Goal: Browse casually

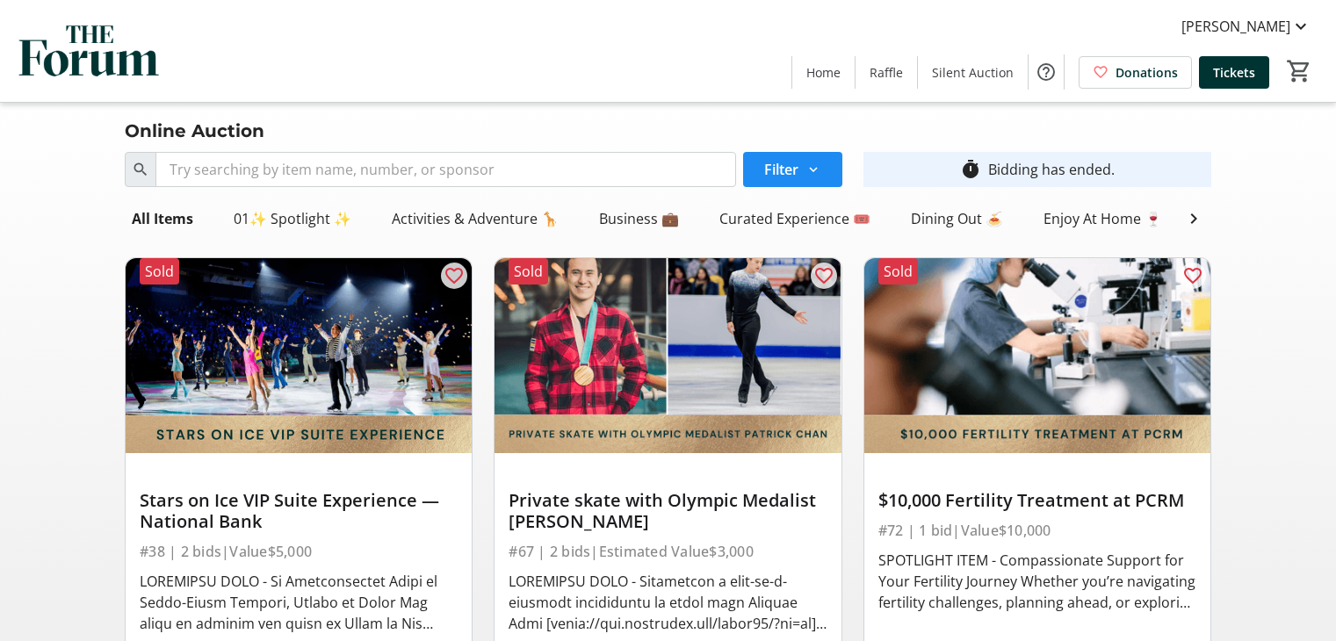
scroll to position [631, 0]
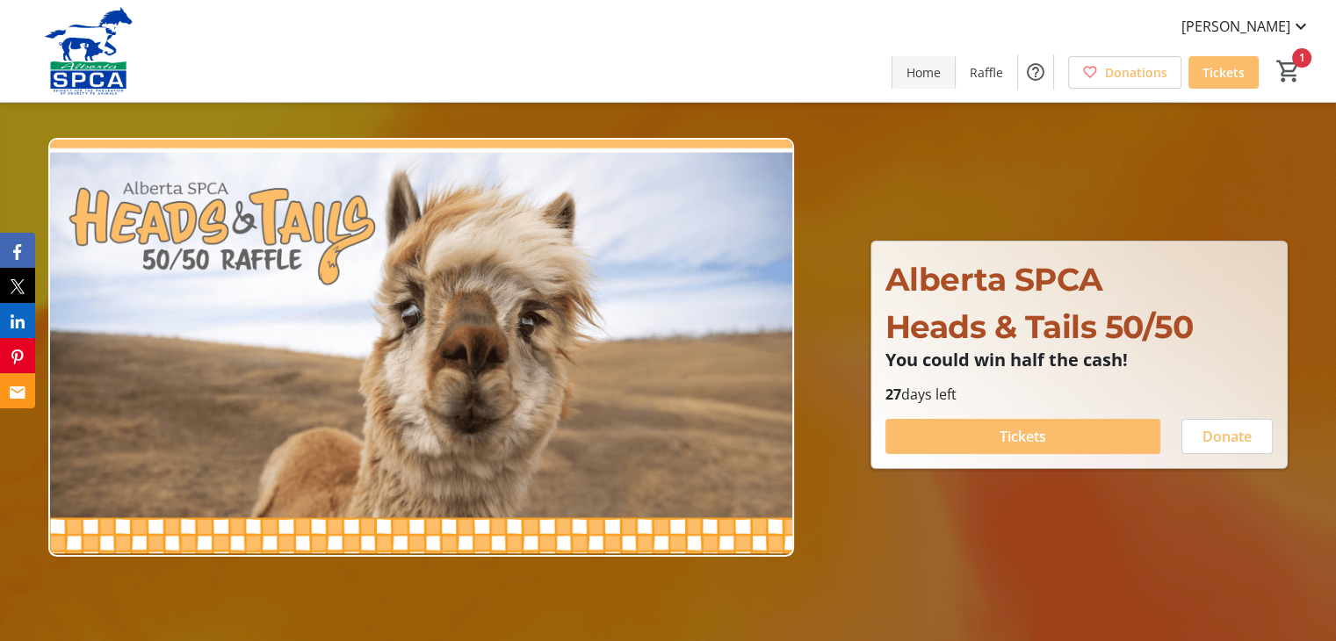
click at [930, 73] on span "Home" at bounding box center [923, 72] width 34 height 18
